Goal: Find specific fact: Find specific fact

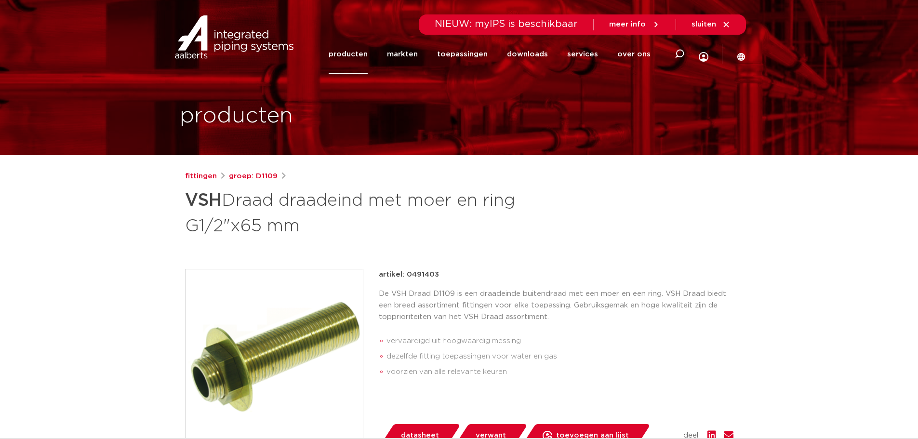
click at [250, 173] on link "groep: D1109" at bounding box center [253, 177] width 49 height 12
drag, startPoint x: 87, startPoint y: 239, endPoint x: 83, endPoint y: 232, distance: 8.0
click at [262, 177] on link "groep: D1109" at bounding box center [253, 177] width 49 height 12
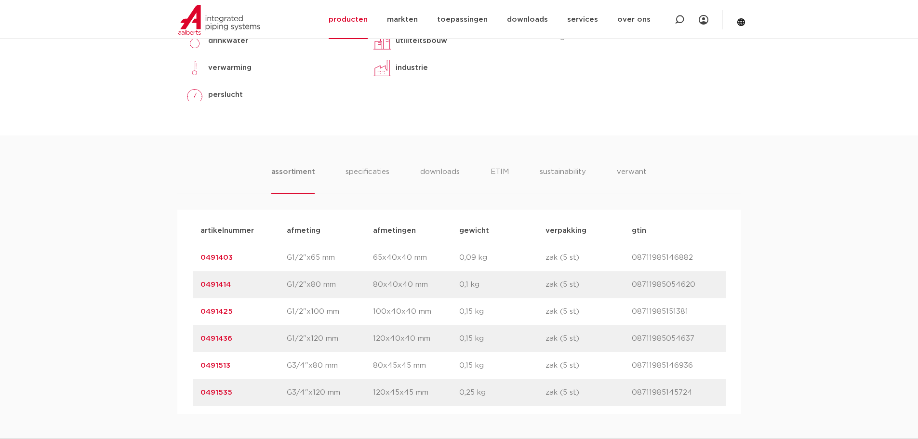
scroll to position [482, 0]
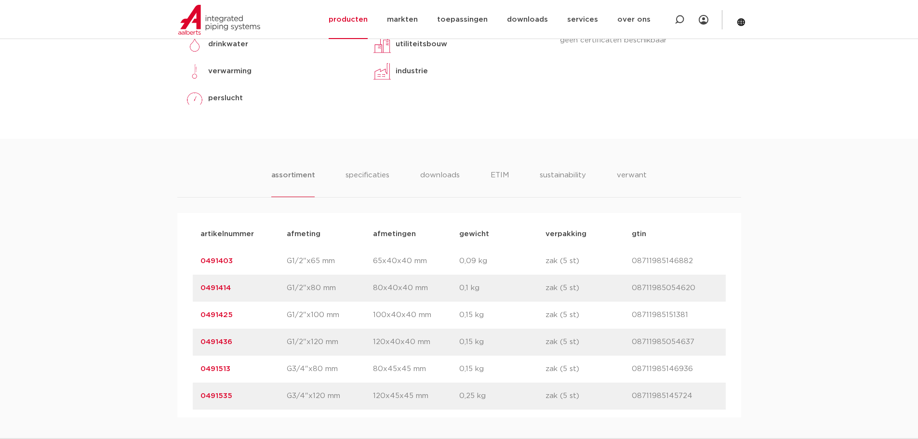
drag, startPoint x: 238, startPoint y: 260, endPoint x: 196, endPoint y: 262, distance: 42.0
click at [196, 262] on div "artikelnummer 0491403 afmeting G1/2"x65 mm afmetingen 65x40x40 mm gewicht 0,09 …" at bounding box center [459, 261] width 533 height 27
copy link "0491403"
